Goal: Navigation & Orientation: Find specific page/section

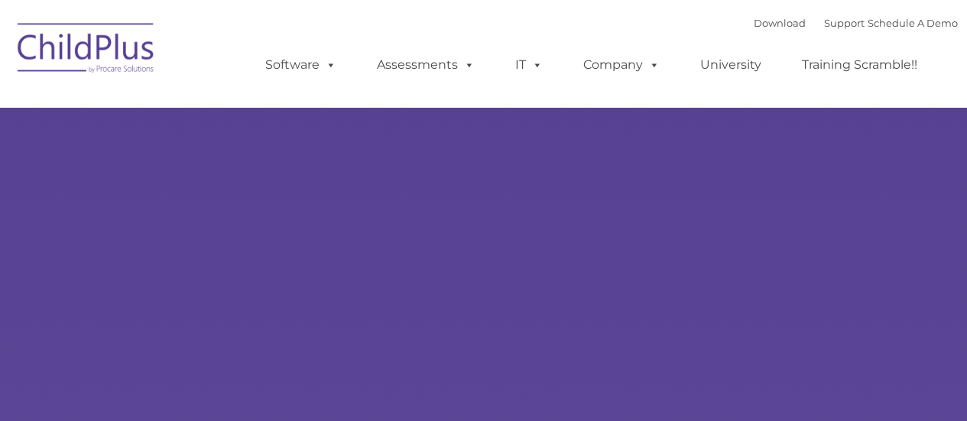
select select "MEDIUM"
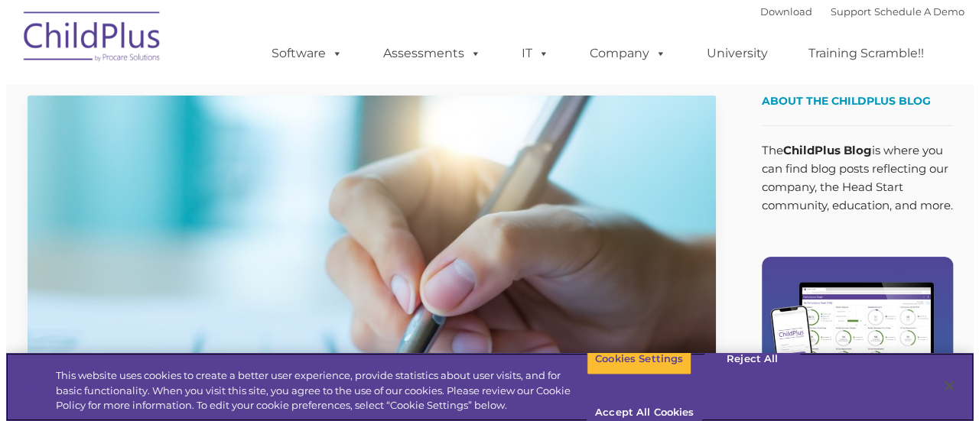
scroll to position [12, 0]
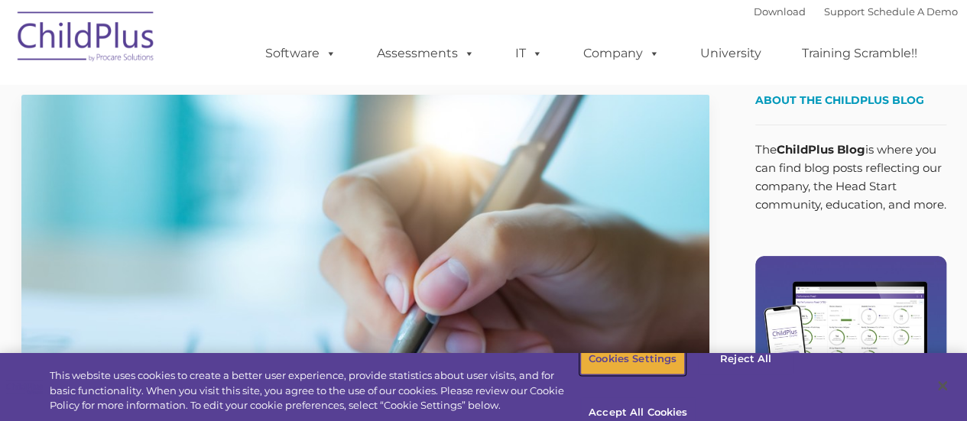
click at [663, 373] on button "Cookies Settings" at bounding box center [632, 359] width 105 height 32
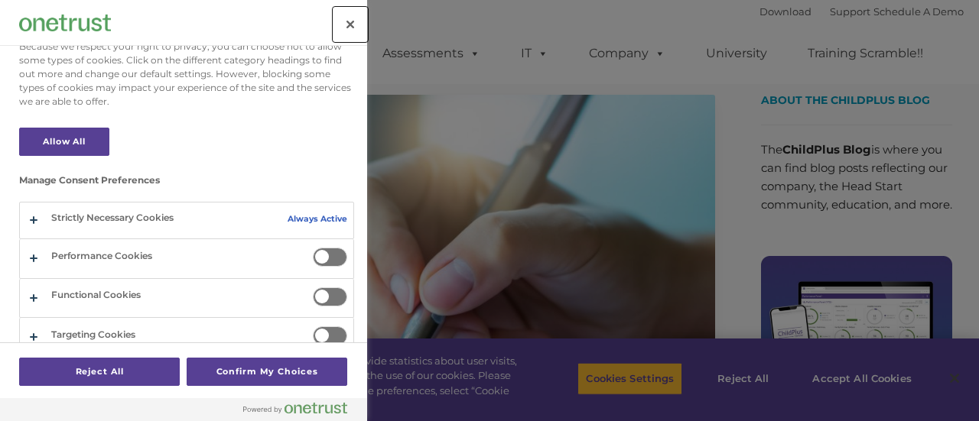
scroll to position [122, 0]
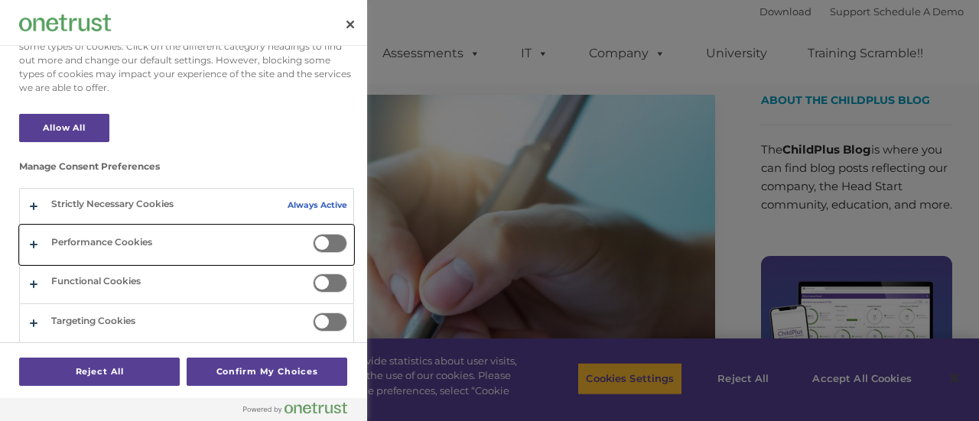
click at [265, 242] on button "Privacy Preference Center" at bounding box center [186, 245] width 333 height 38
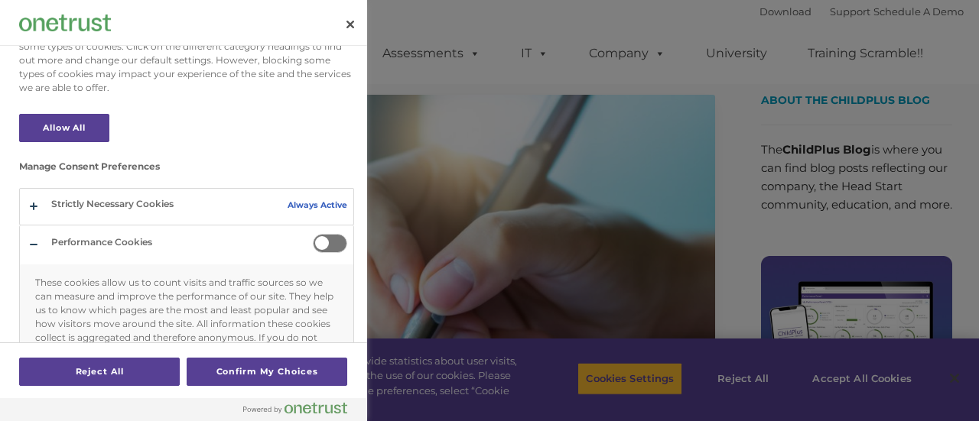
click at [318, 243] on span "Privacy Preference Center" at bounding box center [330, 243] width 34 height 19
click at [313, 234] on input "Performance Cookies" at bounding box center [313, 234] width 0 height 0
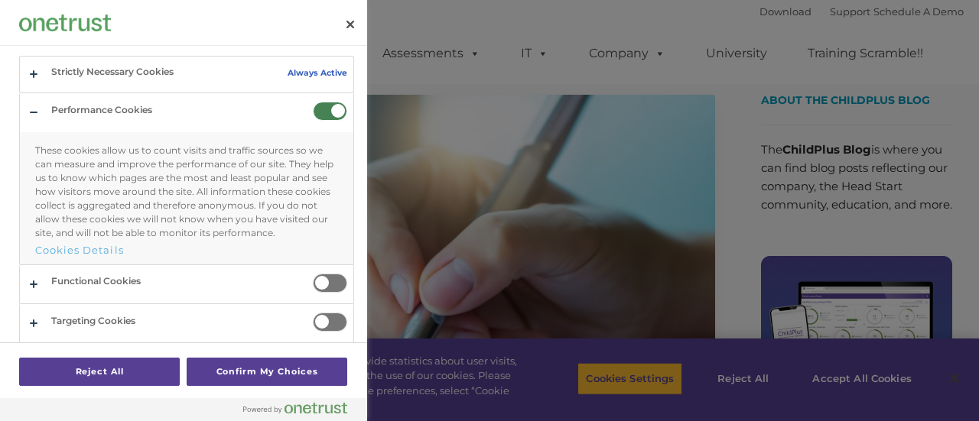
click at [316, 277] on span "Privacy Preference Center" at bounding box center [330, 283] width 34 height 19
click at [313, 274] on input "Functional Cookies" at bounding box center [313, 274] width 0 height 0
drag, startPoint x: 316, startPoint y: 277, endPoint x: 239, endPoint y: 281, distance: 78.1
click at [239, 281] on div "Functional Cookies Functional Cookies These cookies enable the website to provi…" at bounding box center [186, 284] width 335 height 39
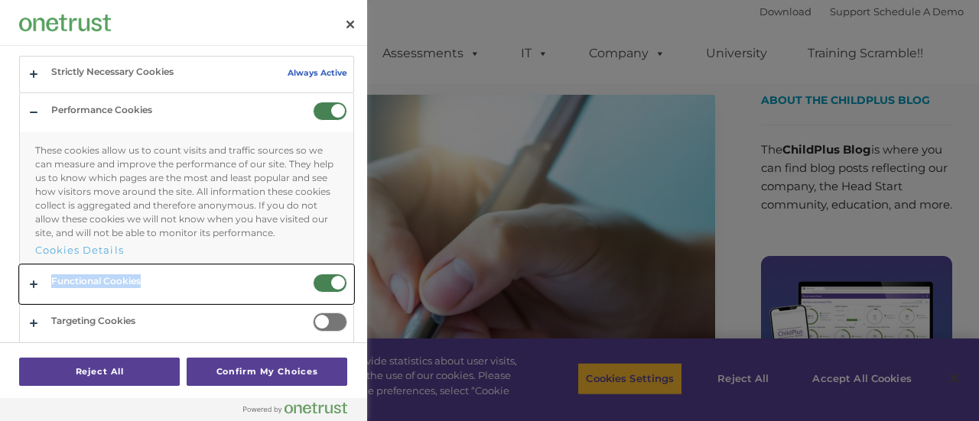
click at [239, 281] on button "Privacy Preference Center" at bounding box center [186, 284] width 333 height 38
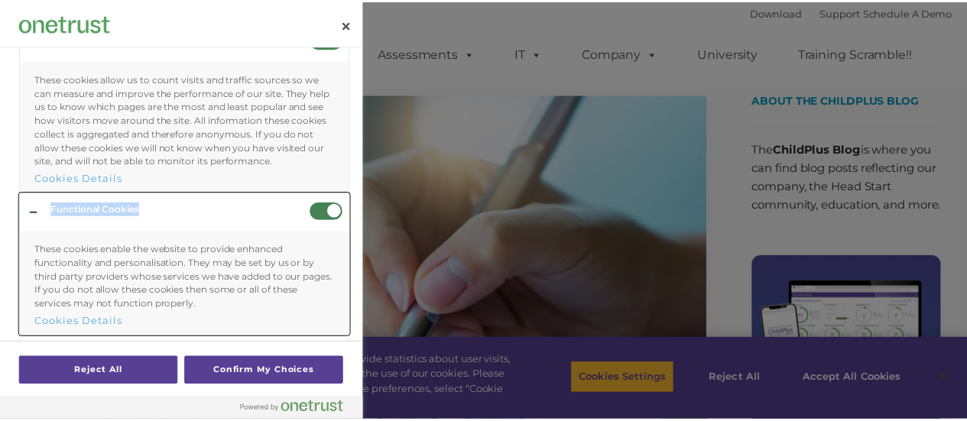
scroll to position [327, 0]
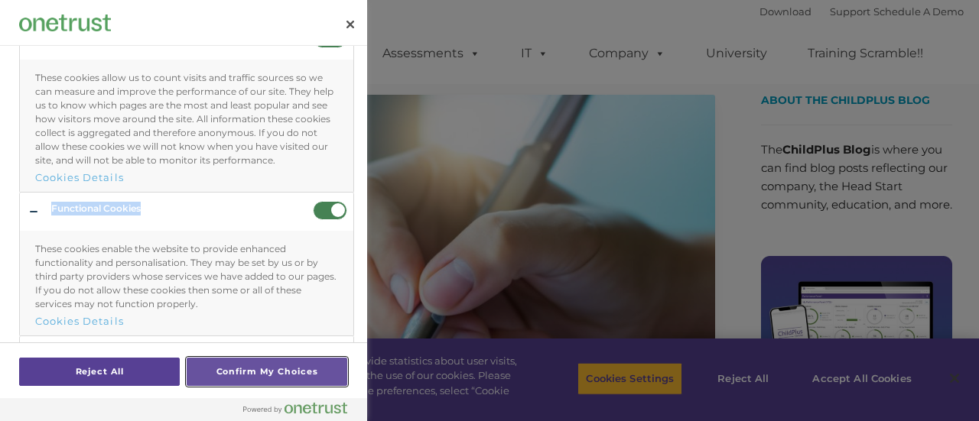
click at [263, 368] on button "Confirm My Choices" at bounding box center [267, 372] width 161 height 28
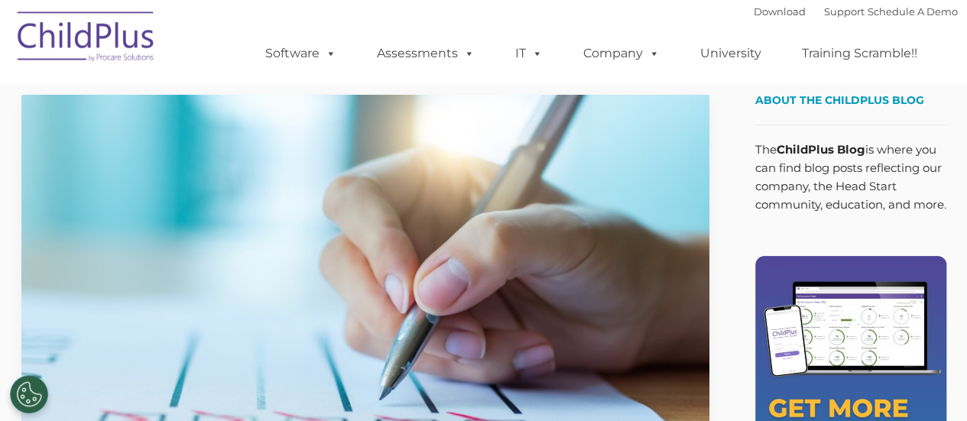
scroll to position [0, 0]
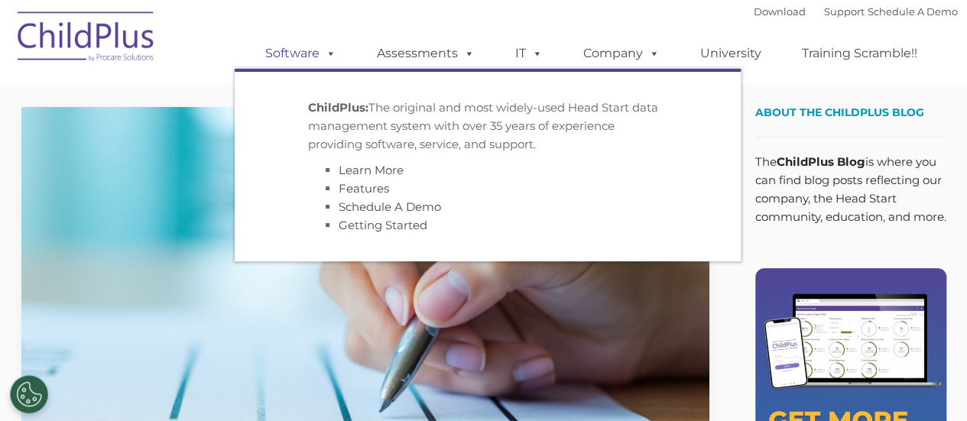
click at [300, 54] on link "Software" at bounding box center [301, 53] width 102 height 31
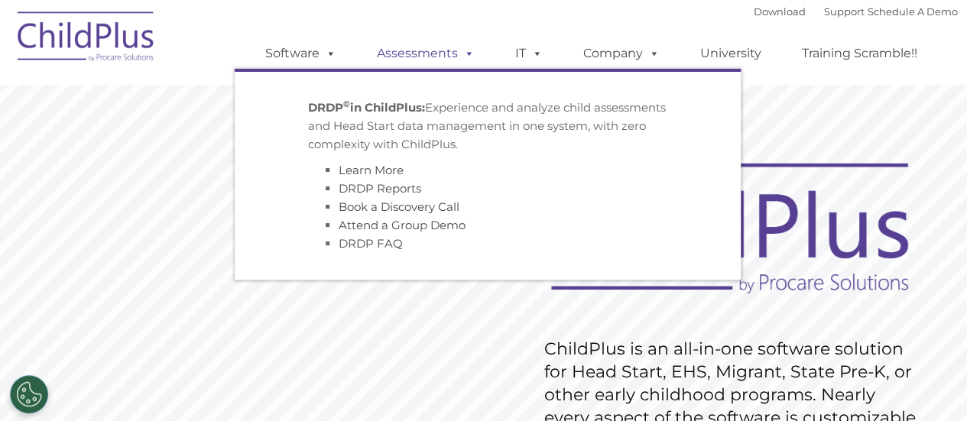
click at [429, 50] on link "Assessments" at bounding box center [426, 53] width 128 height 31
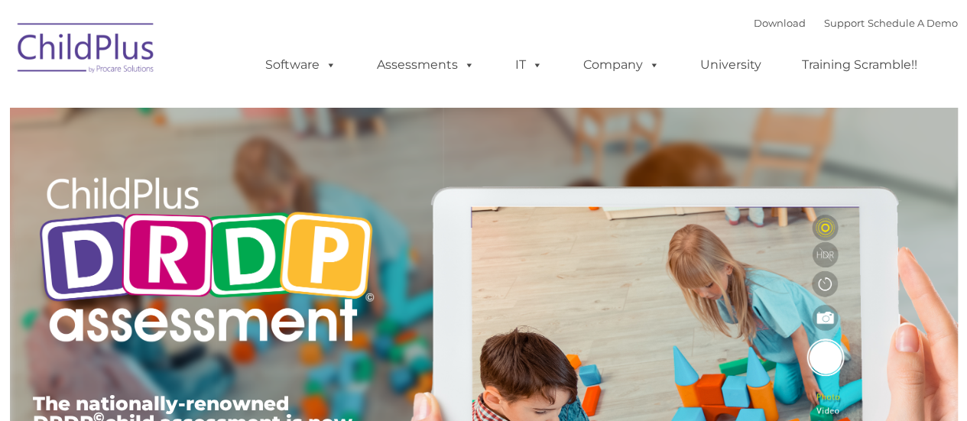
type input ""
